Goal: Book appointment/travel/reservation

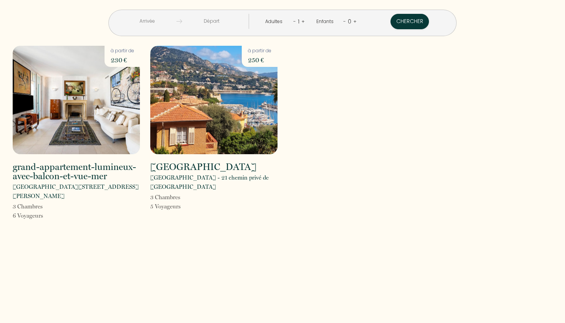
click at [97, 103] on img at bounding box center [76, 100] width 127 height 108
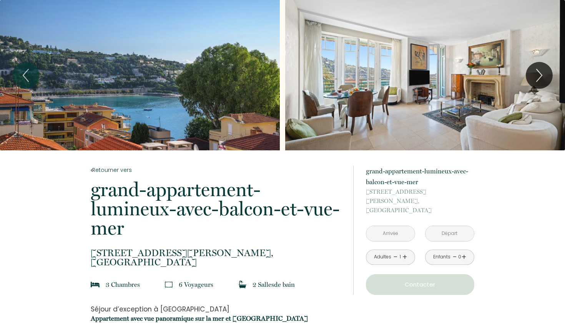
click at [395, 226] on input "text" at bounding box center [390, 233] width 48 height 15
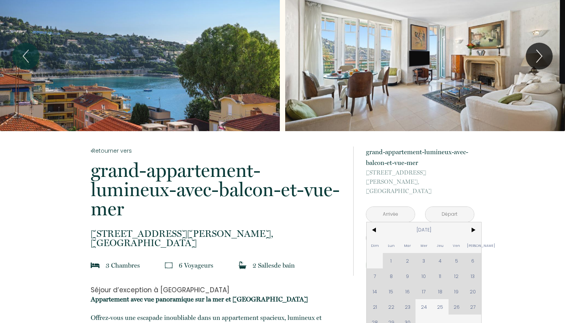
scroll to position [20, 0]
click at [474, 222] on span ">" at bounding box center [472, 229] width 17 height 15
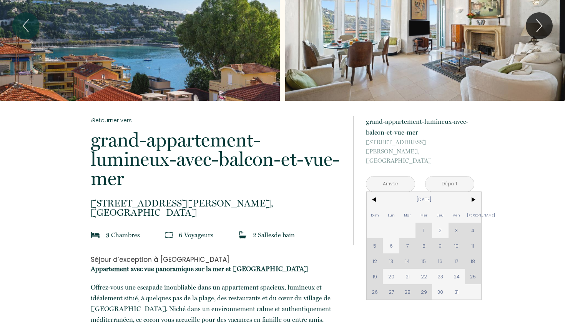
scroll to position [53, 0]
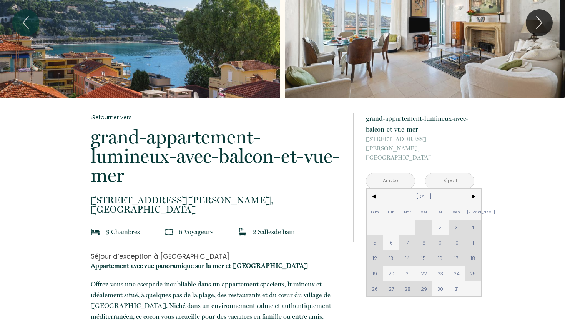
click at [471, 263] on div "Dim Lun Mar Mer Jeu Ven Sam 1 2 3 4 5 6 7 8 9 10 11 12 13 14 15 16 17 18 19 20 …" at bounding box center [424, 243] width 114 height 108
click at [391, 265] on span "20" at bounding box center [391, 272] width 17 height 15
type input "[DATE]"
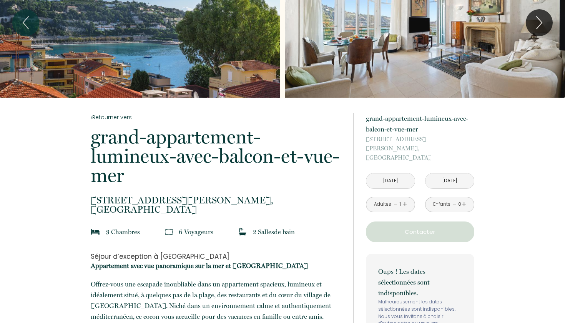
click at [451, 173] on input "[DATE]" at bounding box center [449, 180] width 48 height 15
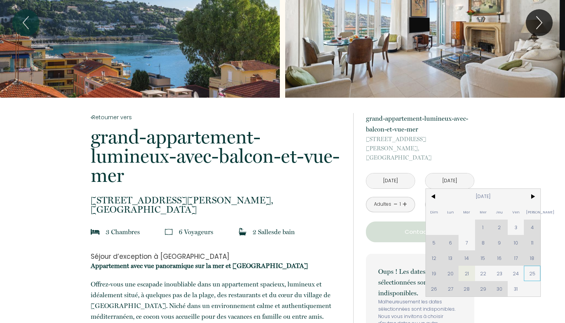
click at [533, 265] on span "25" at bounding box center [532, 272] width 17 height 15
type input "[DATE]"
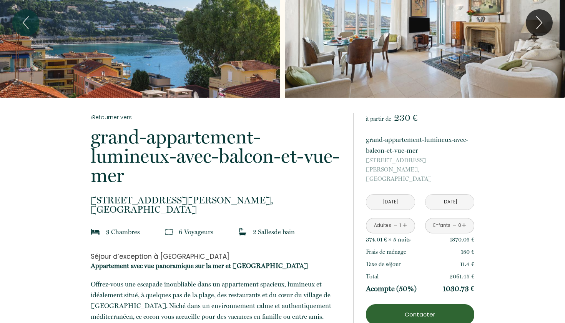
click at [403, 219] on link "+" at bounding box center [404, 225] width 5 height 12
click at [406, 219] on link "+" at bounding box center [404, 225] width 5 height 12
click at [464, 219] on link "+" at bounding box center [463, 225] width 5 height 12
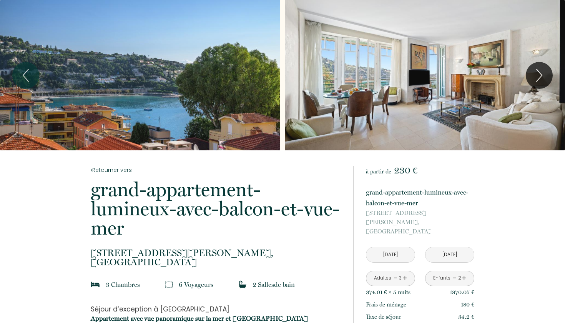
scroll to position [0, 0]
click at [539, 76] on icon "Next" at bounding box center [539, 75] width 16 height 23
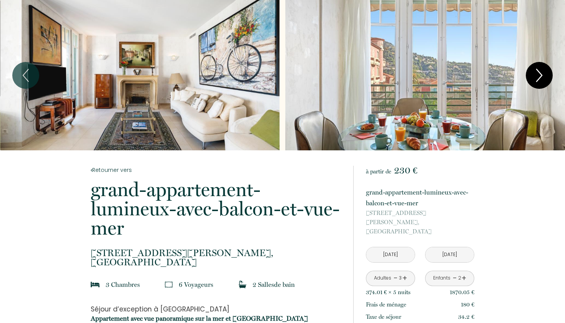
click at [539, 76] on icon "Next" at bounding box center [539, 75] width 16 height 23
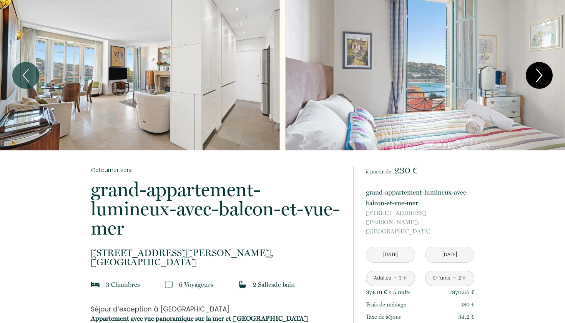
click at [539, 76] on icon "Next" at bounding box center [539, 75] width 16 height 23
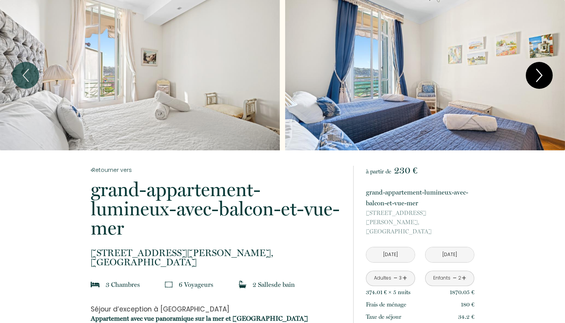
click at [537, 75] on icon "Next" at bounding box center [539, 75] width 16 height 23
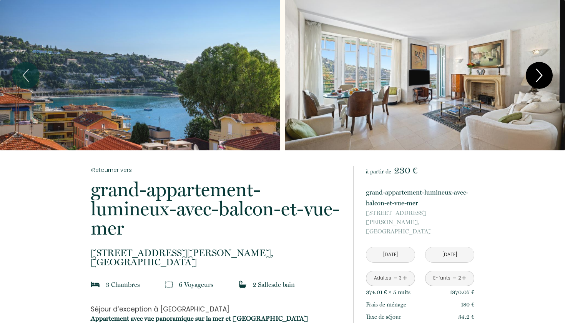
click at [537, 75] on icon "Next" at bounding box center [539, 75] width 16 height 23
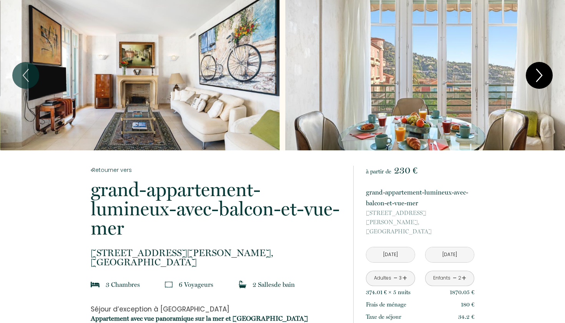
click at [537, 76] on icon "Next" at bounding box center [539, 75] width 16 height 23
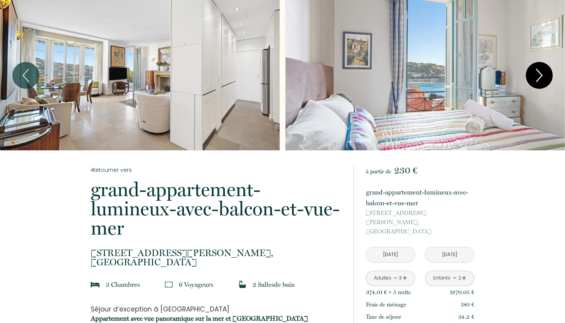
click at [537, 76] on icon "Next" at bounding box center [539, 75] width 16 height 23
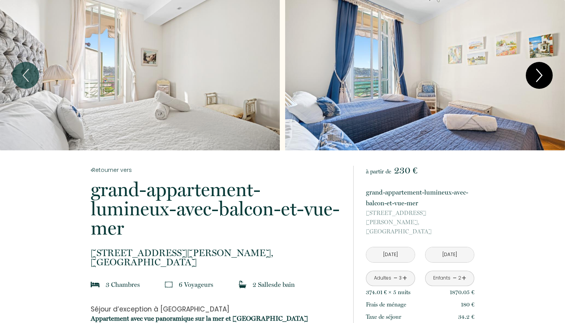
click at [537, 76] on icon "Next" at bounding box center [539, 75] width 16 height 23
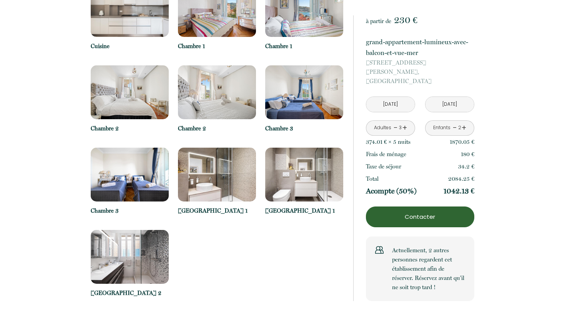
scroll to position [950, 0]
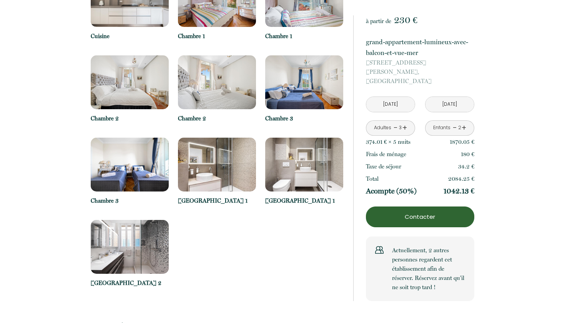
click at [218, 175] on img at bounding box center [217, 165] width 78 height 54
click at [206, 190] on img at bounding box center [217, 165] width 78 height 54
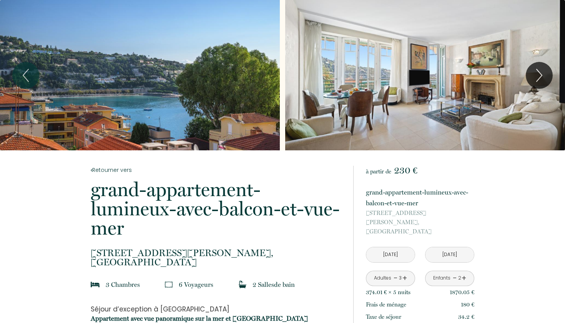
scroll to position [0, 0]
click at [541, 74] on icon "Next" at bounding box center [538, 75] width 5 height 12
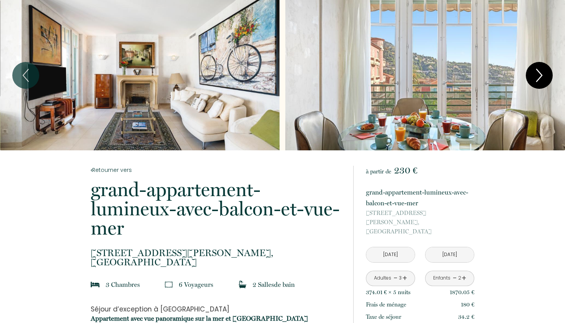
click at [541, 74] on icon "Next" at bounding box center [538, 75] width 5 height 12
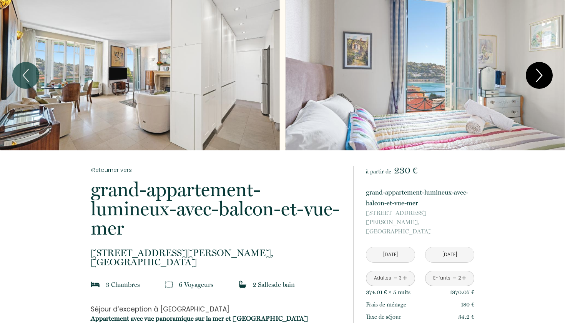
click at [541, 74] on icon "Next" at bounding box center [538, 75] width 5 height 12
